Goal: Task Accomplishment & Management: Complete application form

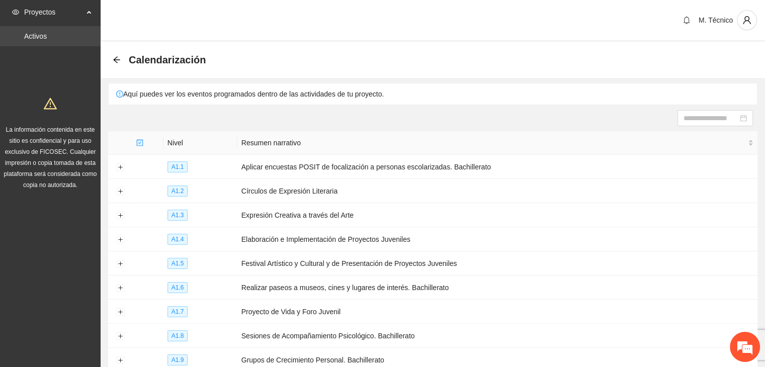
click at [42, 32] on link "Activos" at bounding box center [35, 36] width 23 height 8
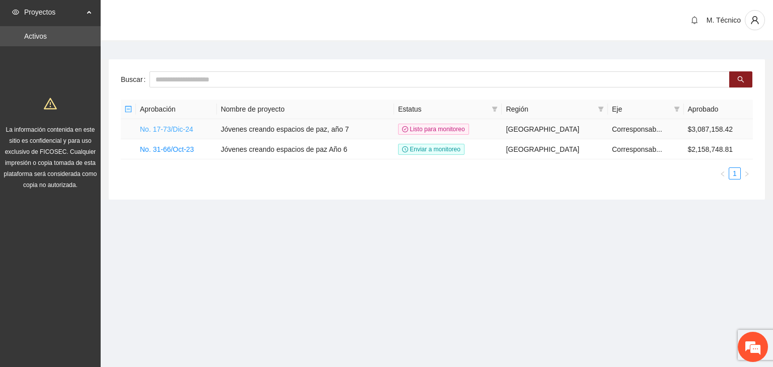
click at [186, 129] on link "No. 17-73/Dic-24" at bounding box center [166, 129] width 53 height 8
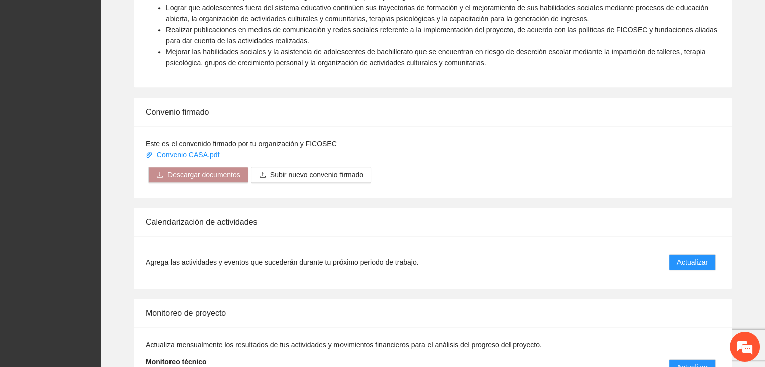
scroll to position [755, 0]
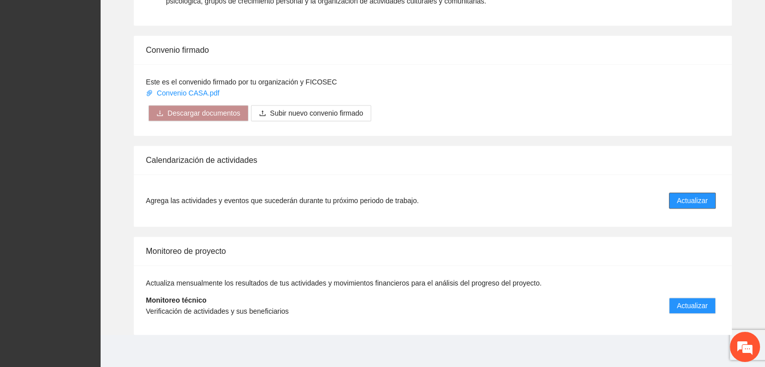
click at [676, 200] on button "Actualizar" at bounding box center [692, 201] width 47 height 16
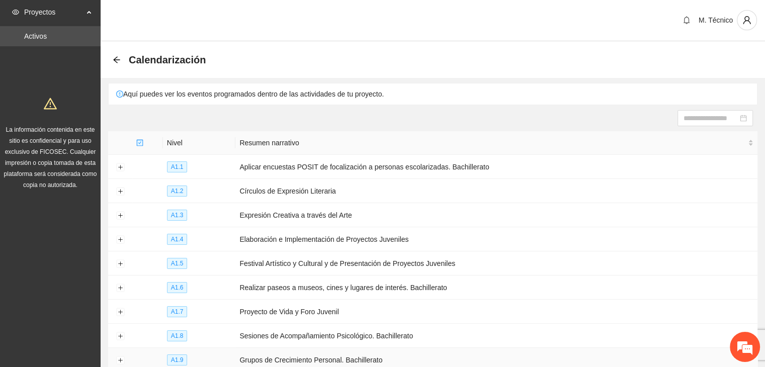
scroll to position [109, 0]
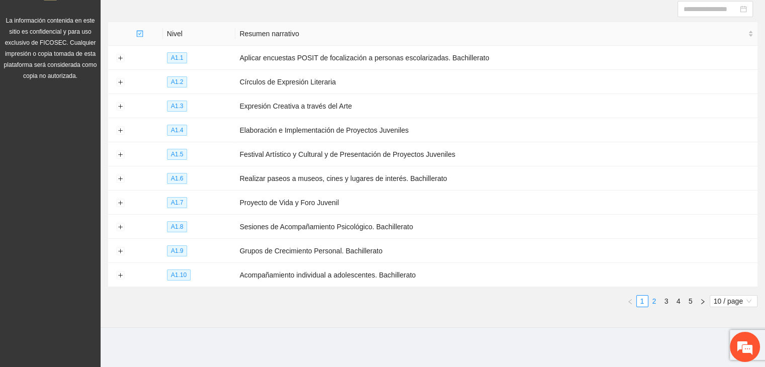
click at [656, 303] on link "2" at bounding box center [654, 301] width 11 height 11
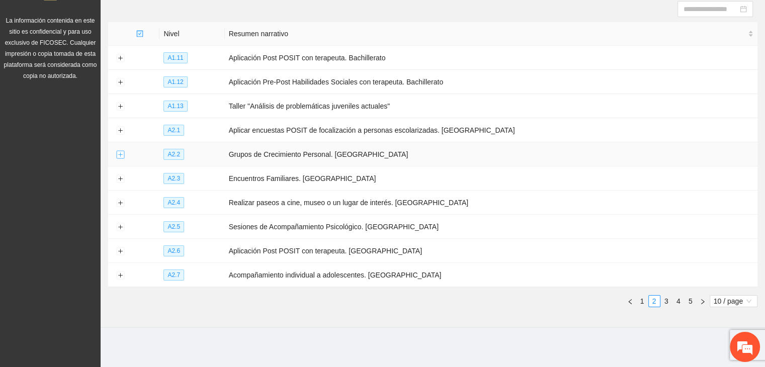
click at [121, 153] on button "Expand row" at bounding box center [120, 155] width 8 height 8
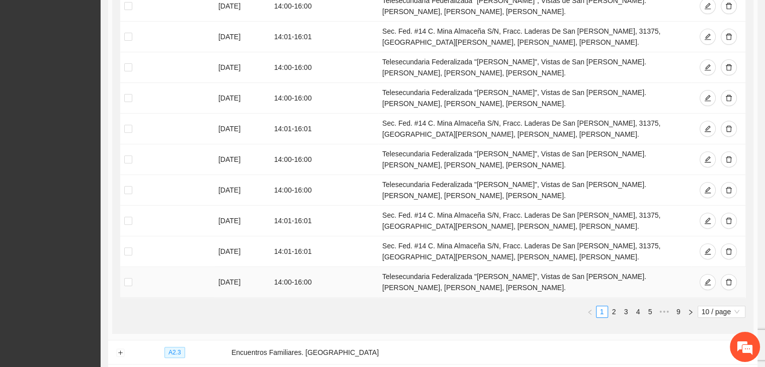
scroll to position [361, 0]
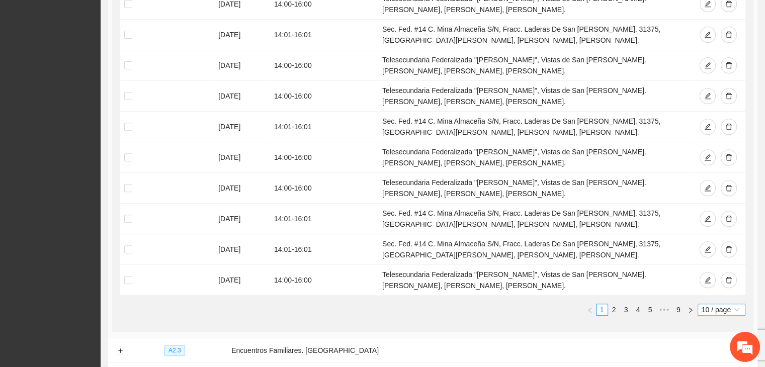
click at [702, 311] on span "10 / page" at bounding box center [722, 309] width 40 height 11
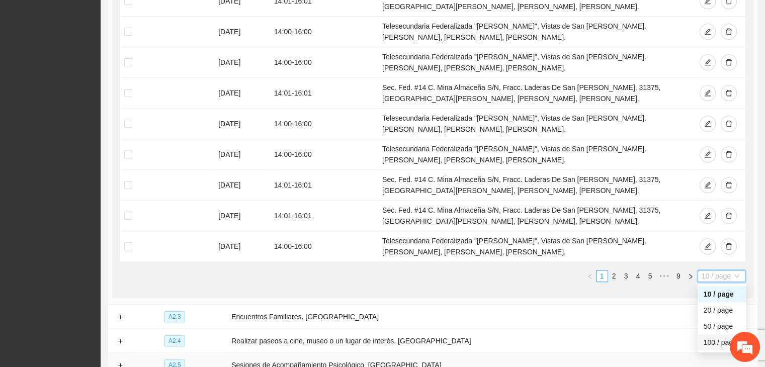
scroll to position [411, 0]
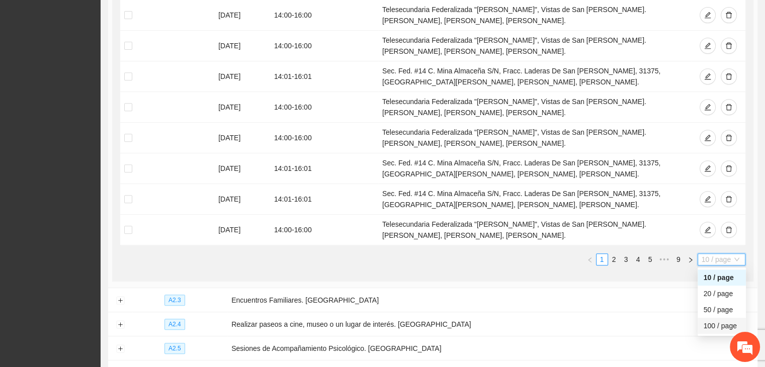
click at [707, 321] on div "100 / page" at bounding box center [722, 326] width 36 height 11
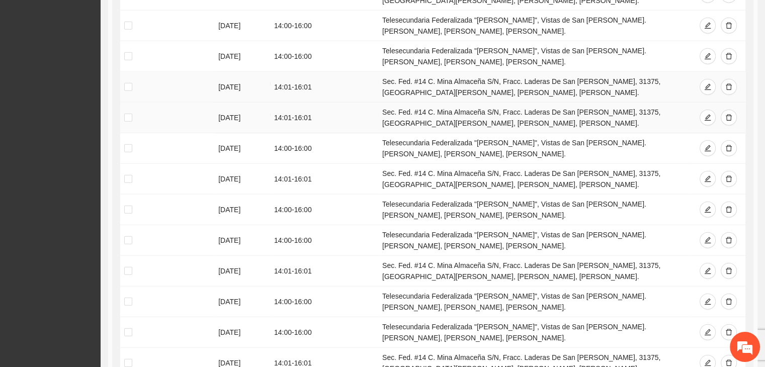
scroll to position [2374, 0]
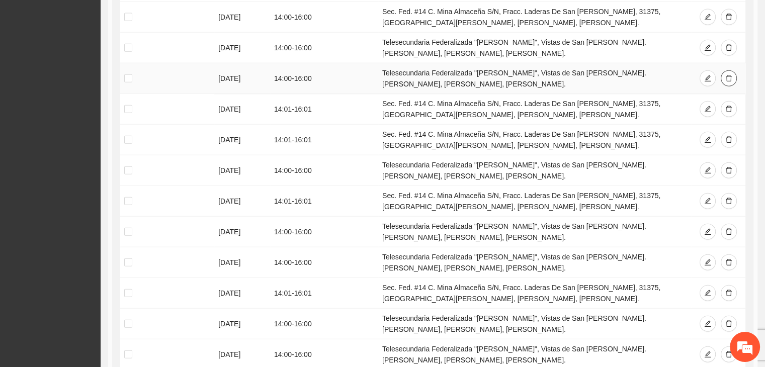
click at [730, 75] on icon "delete" at bounding box center [729, 78] width 7 height 7
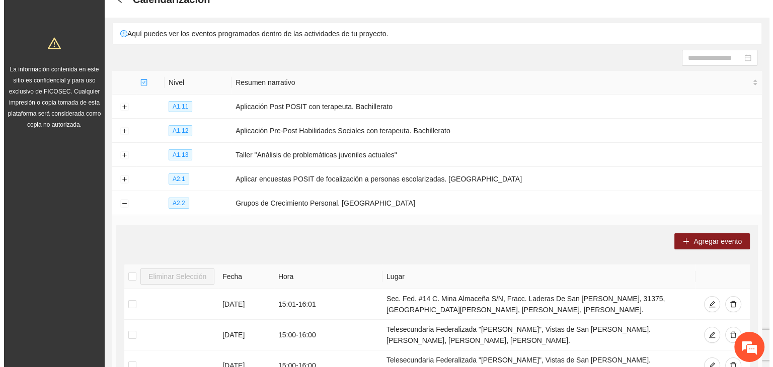
scroll to position [101, 0]
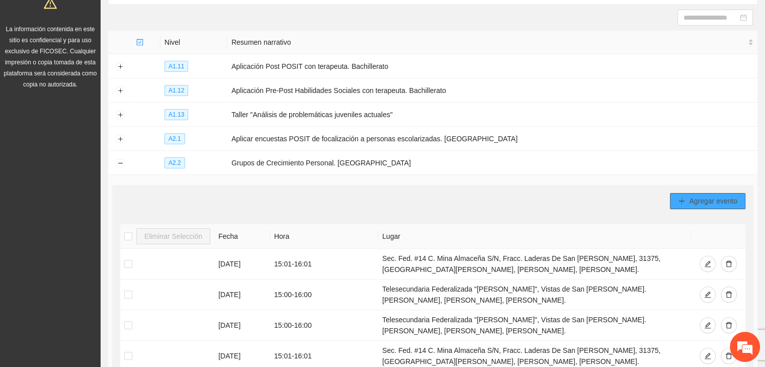
click at [685, 204] on button "Agregar evento" at bounding box center [707, 201] width 75 height 16
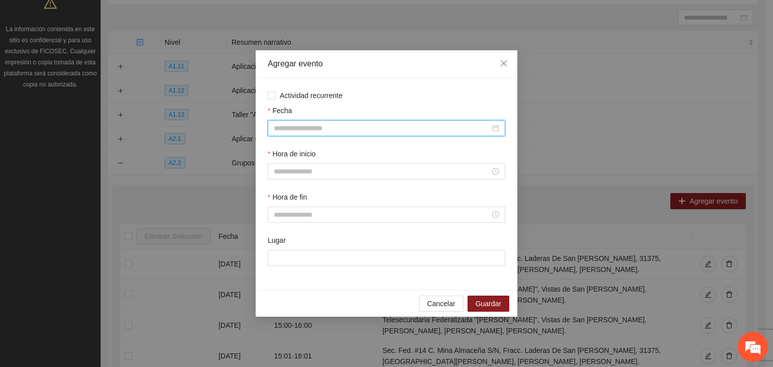
click at [310, 125] on input "Fecha" at bounding box center [382, 128] width 216 height 11
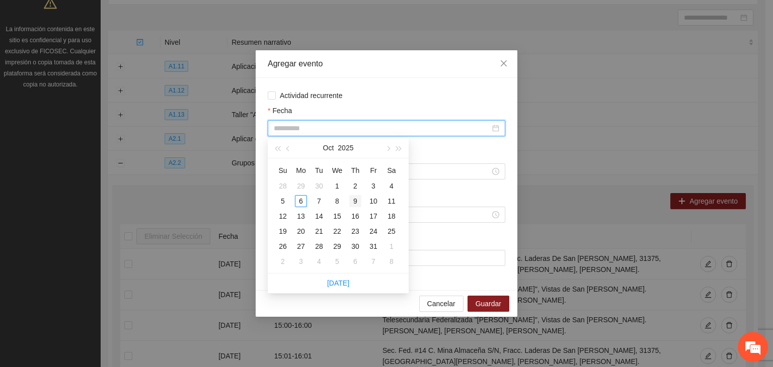
type input "**********"
click at [354, 198] on div "9" at bounding box center [355, 201] width 12 height 12
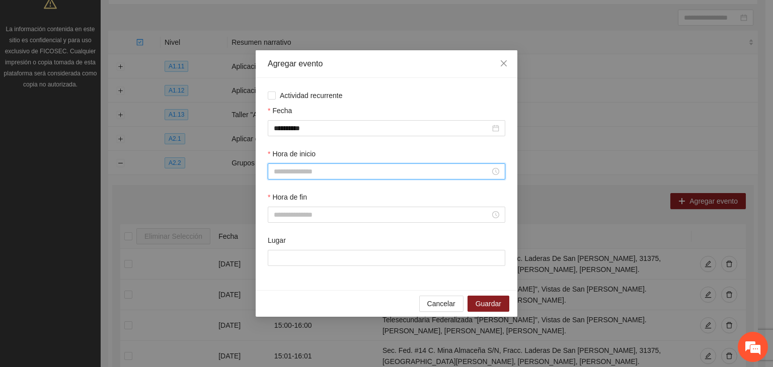
click at [285, 173] on input "Hora de inicio" at bounding box center [382, 171] width 216 height 11
click at [282, 215] on div "09" at bounding box center [282, 217] width 28 height 14
click at [281, 209] on div "14" at bounding box center [282, 211] width 28 height 14
type input "*****"
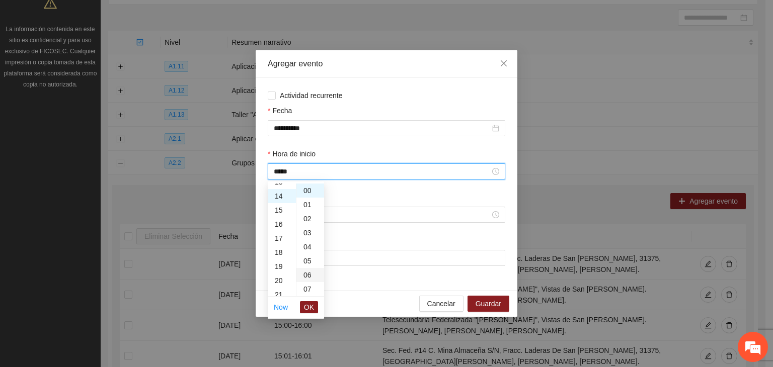
scroll to position [197, 0]
click at [306, 303] on span "OK" at bounding box center [309, 307] width 10 height 11
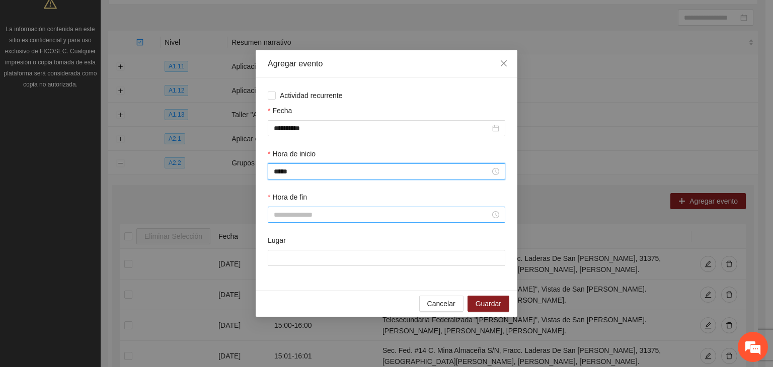
click at [294, 218] on input "Hora de fin" at bounding box center [382, 214] width 216 height 11
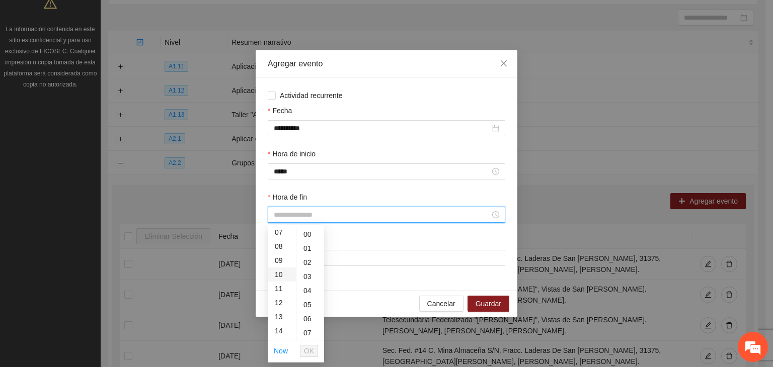
scroll to position [151, 0]
click at [280, 309] on div "16" at bounding box center [282, 309] width 28 height 14
type input "*****"
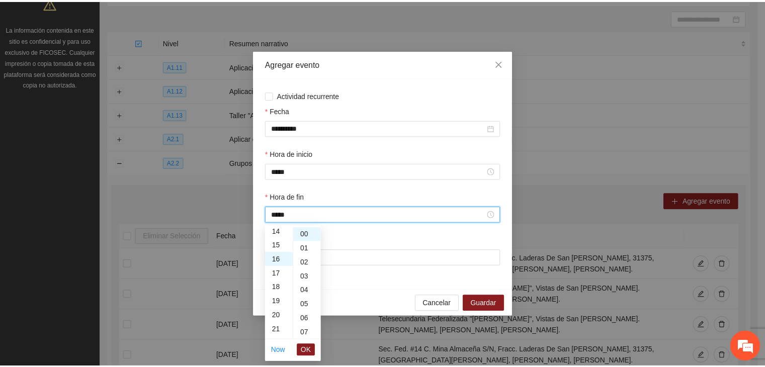
scroll to position [225, 0]
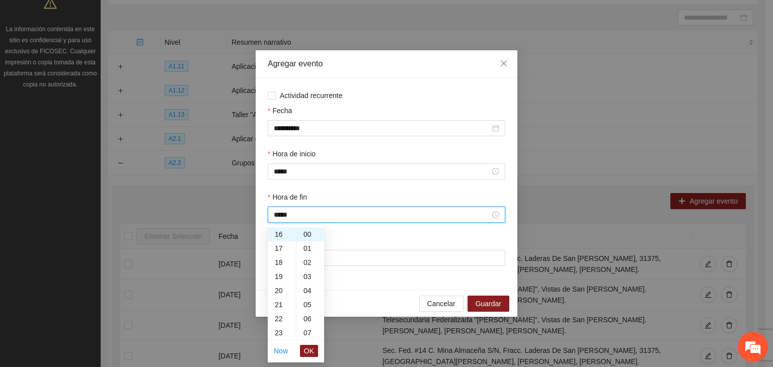
click at [307, 351] on span "OK" at bounding box center [309, 351] width 10 height 11
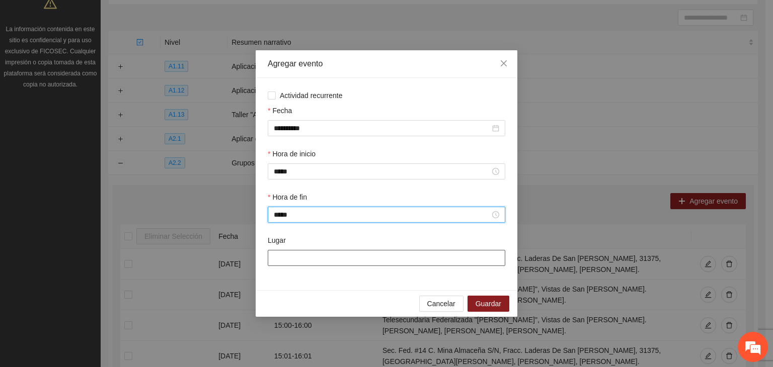
click at [303, 262] on input "Lugar" at bounding box center [387, 258] width 238 height 16
type input "**********"
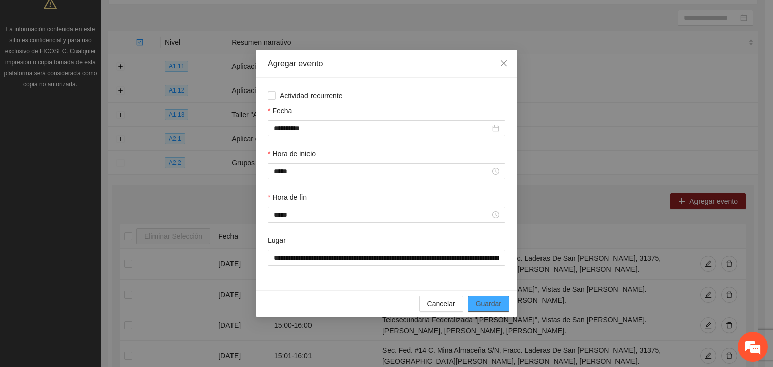
click at [488, 304] on span "Guardar" at bounding box center [489, 303] width 26 height 11
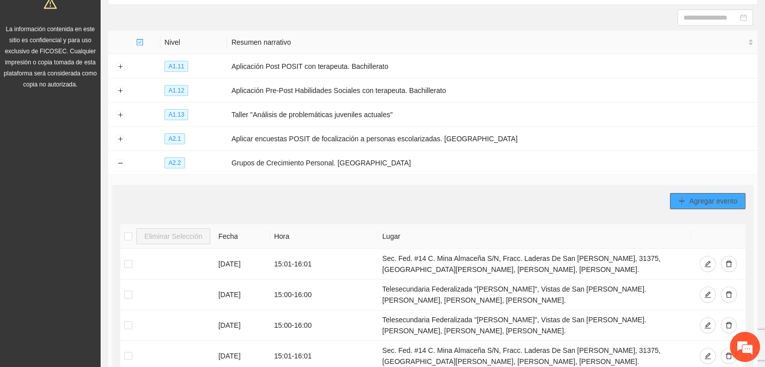
scroll to position [0, 0]
